Goal: Task Accomplishment & Management: Use online tool/utility

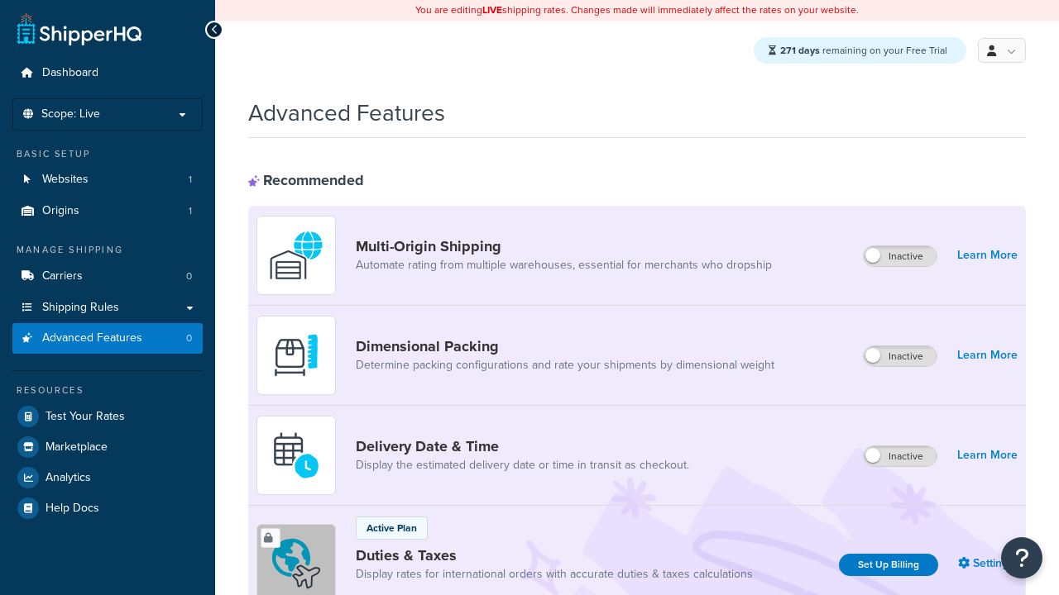
scroll to position [538, 0]
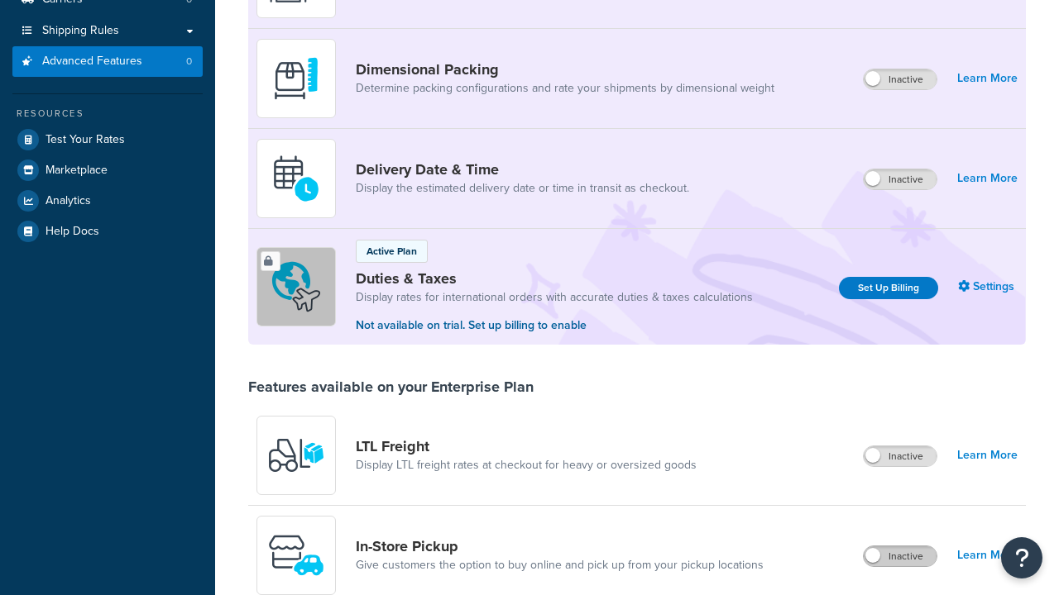
click at [901, 547] on label "Inactive" at bounding box center [899, 557] width 73 height 20
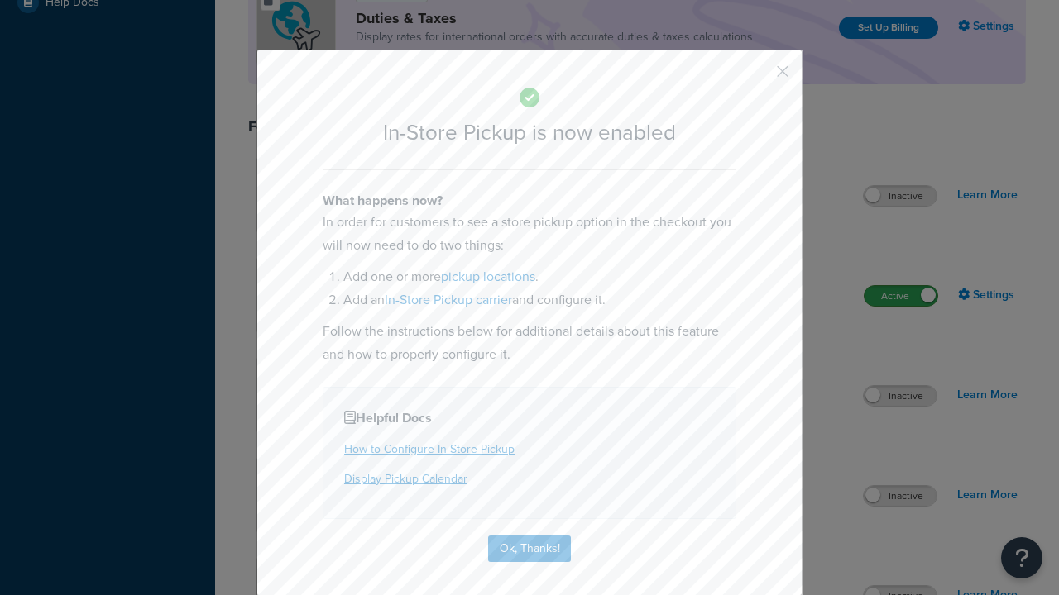
scroll to position [0, 0]
click at [758, 77] on button "button" at bounding box center [758, 77] width 4 height 4
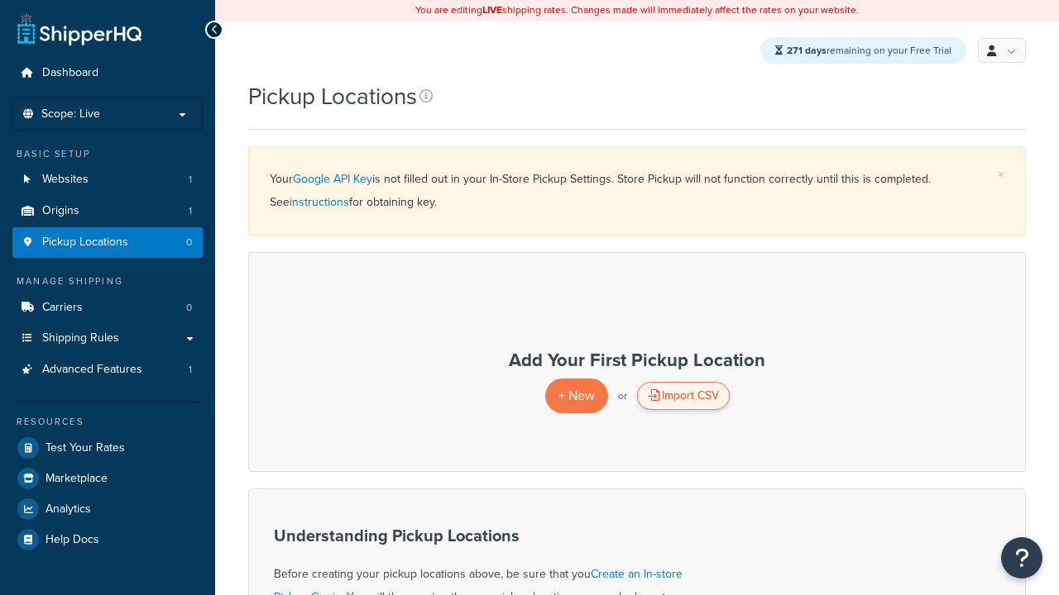
click at [682, 397] on div "Import CSV" at bounding box center [683, 396] width 93 height 28
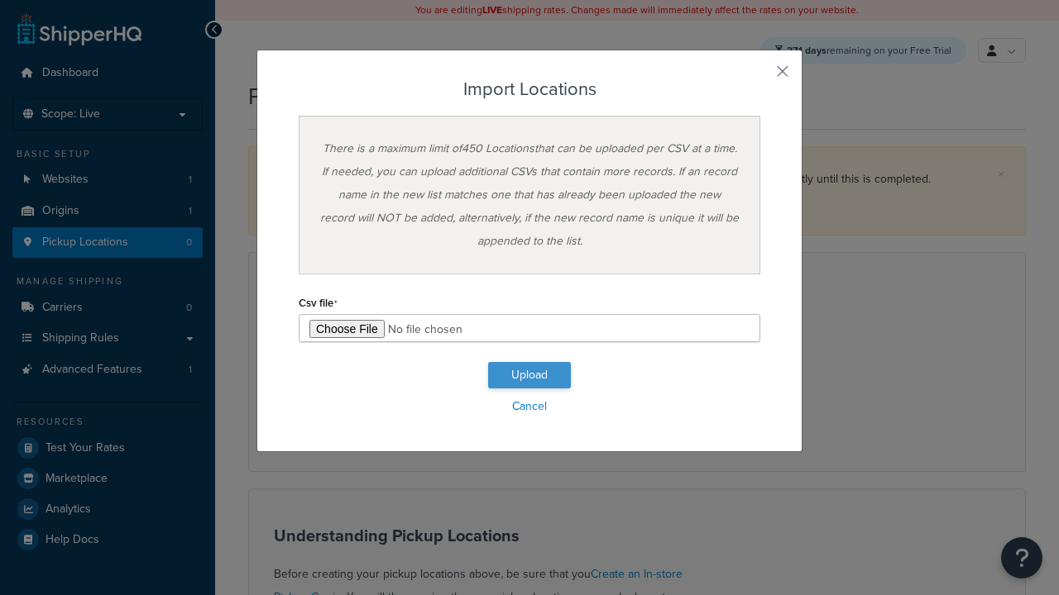
click at [529, 375] on button "Upload" at bounding box center [529, 375] width 83 height 26
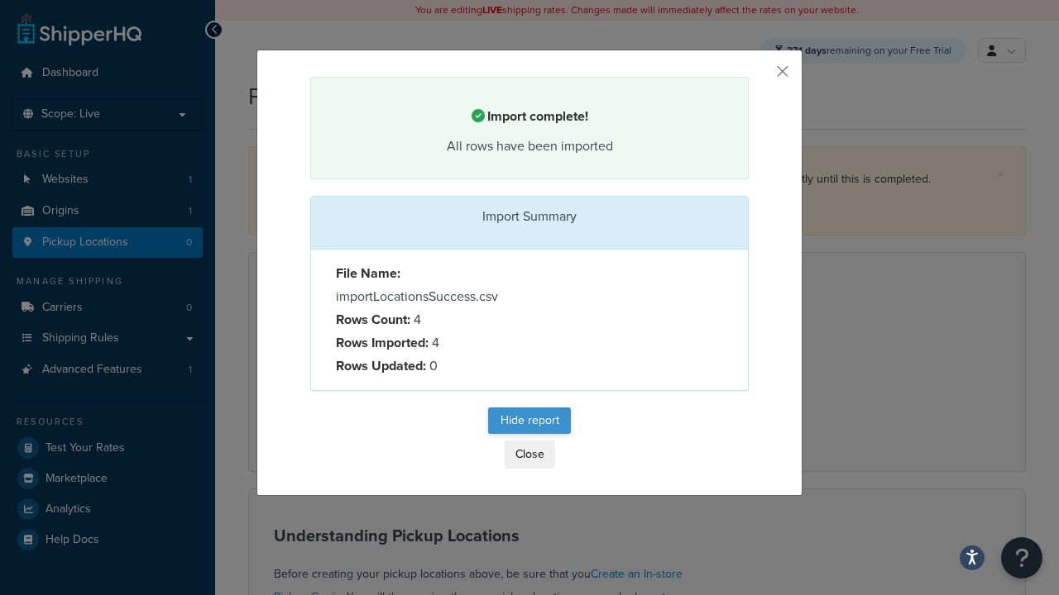
click at [529, 422] on button "Hide report" at bounding box center [529, 421] width 83 height 26
